Goal: Task Accomplishment & Management: Manage account settings

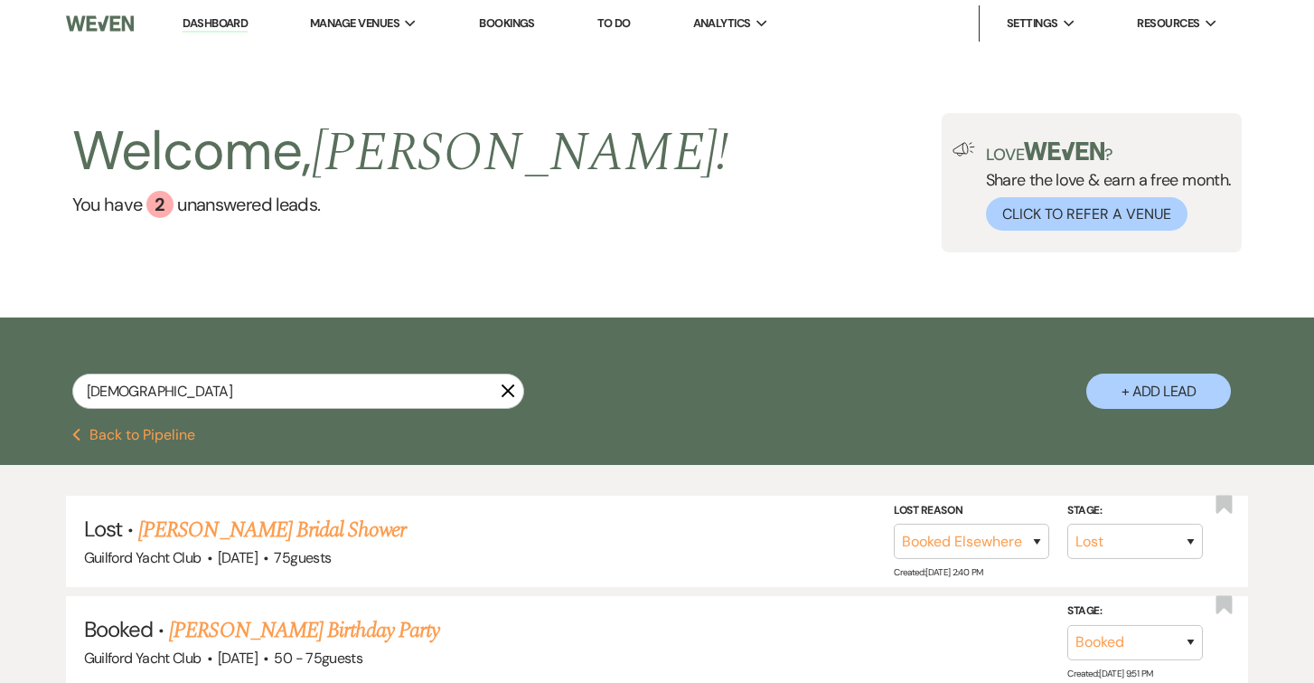
select select "8"
select select "6"
select select "8"
select select "6"
select select "8"
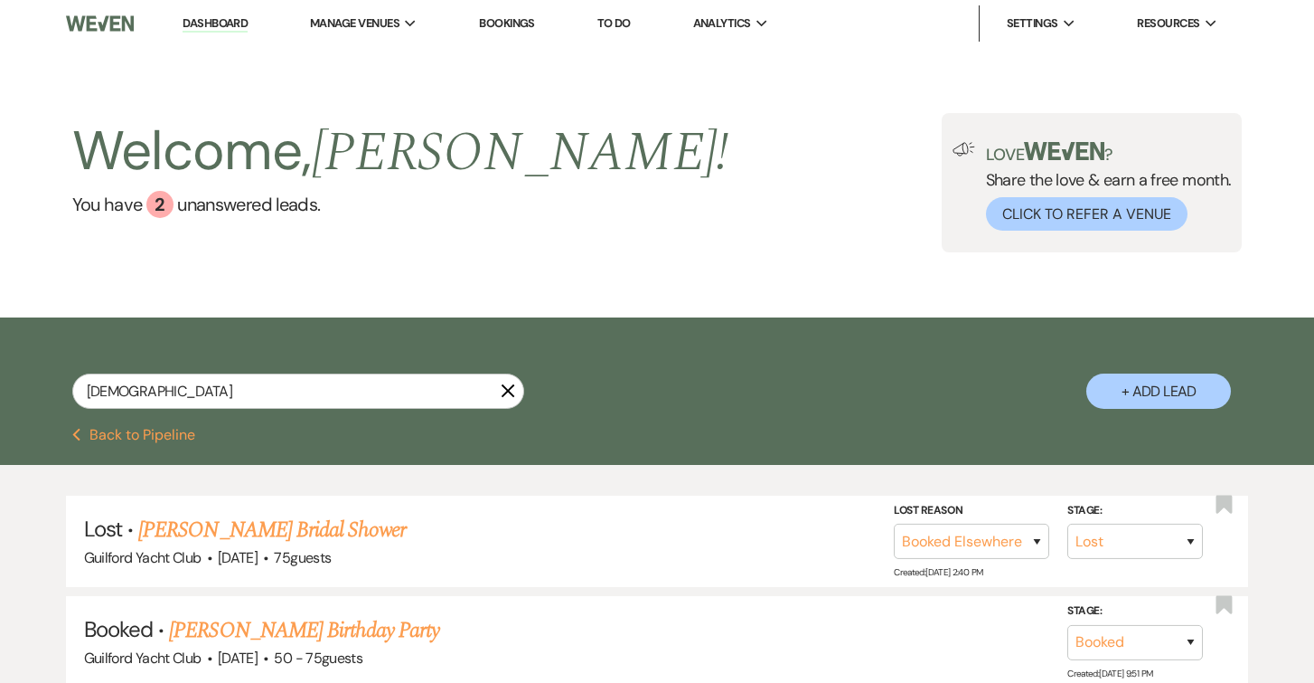
select select "5"
select select "8"
select select "5"
select select "8"
select select "6"
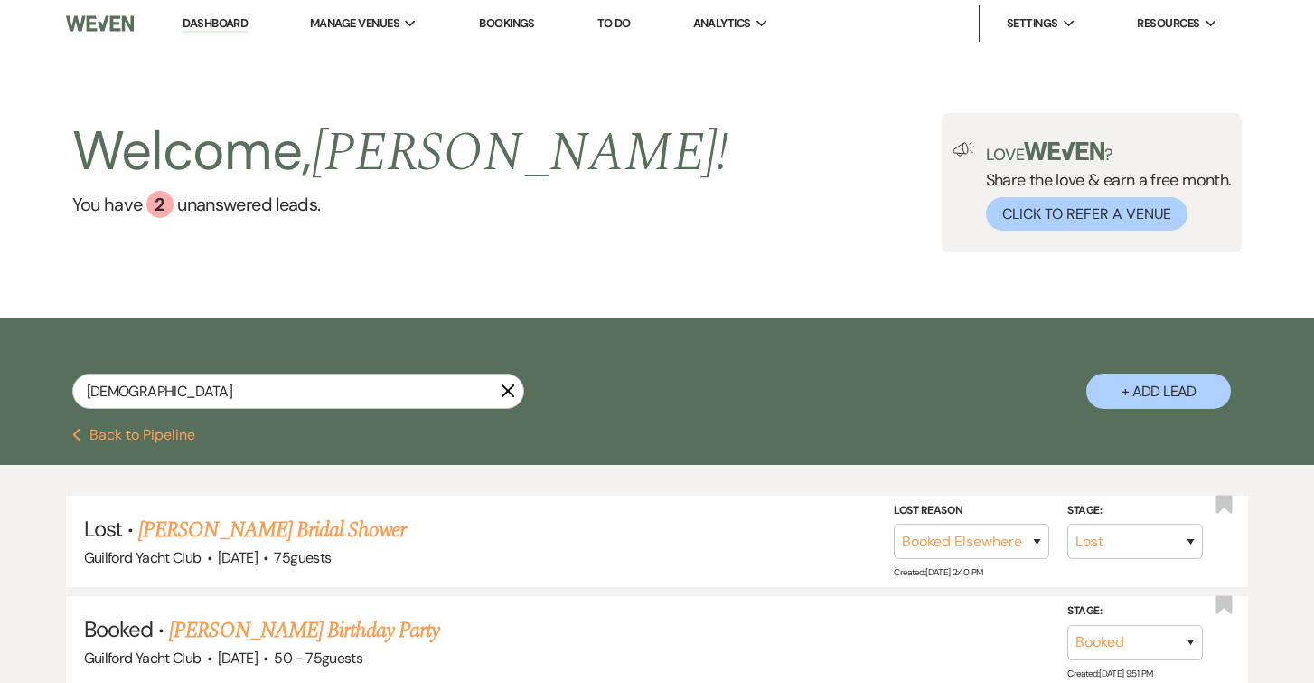
select select "8"
select select "5"
select select "8"
select select "5"
select select "8"
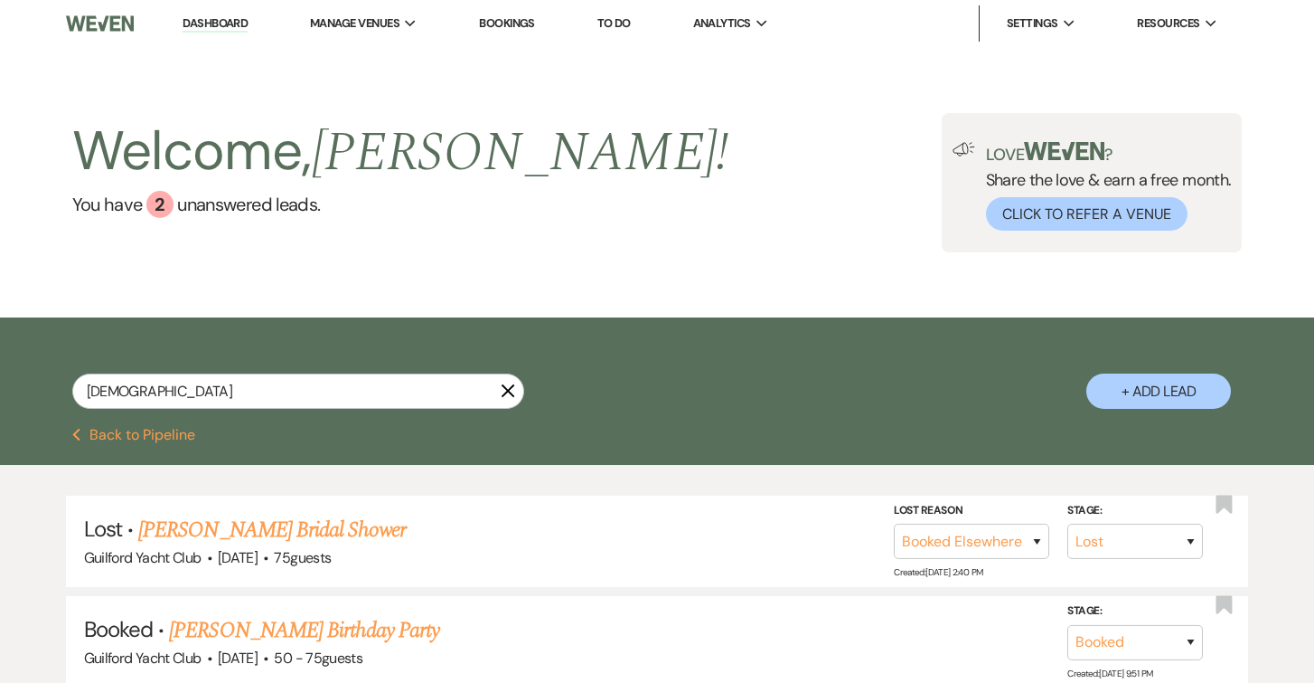
select select "5"
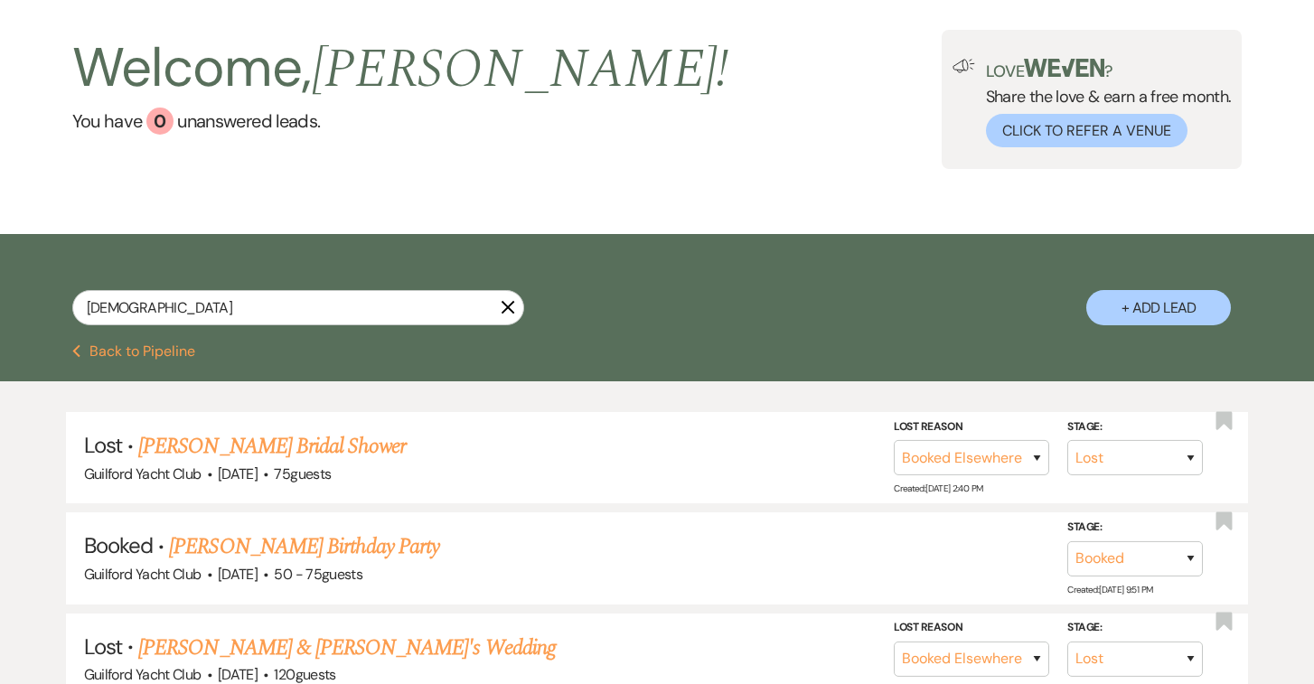
click at [140, 344] on button "Previous Back to Pipeline" at bounding box center [134, 351] width 124 height 14
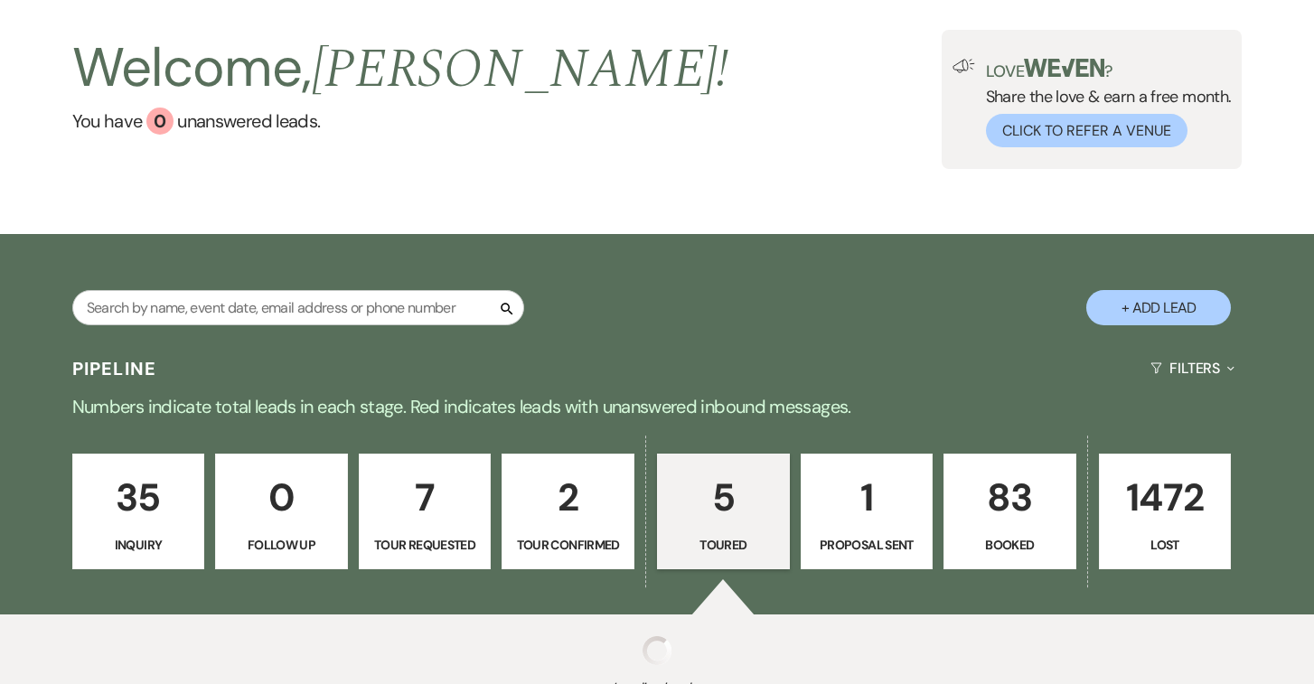
scroll to position [81, 0]
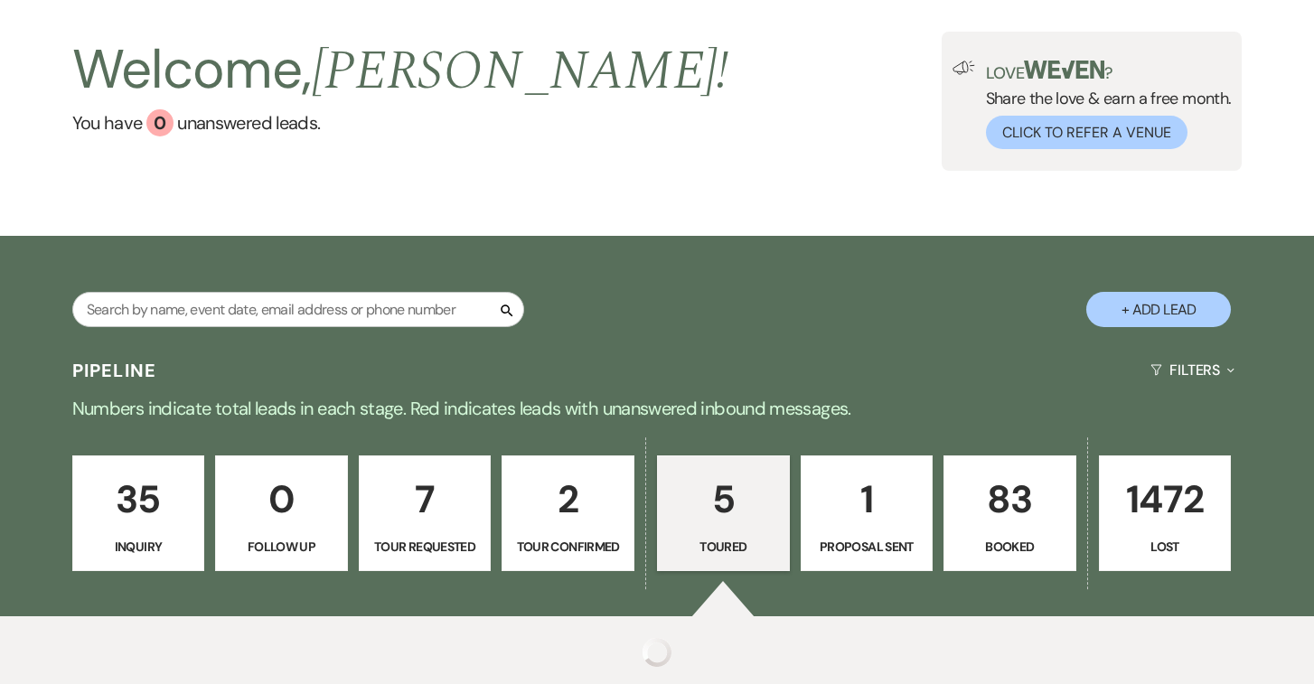
select select "5"
